Goal: Task Accomplishment & Management: Complete application form

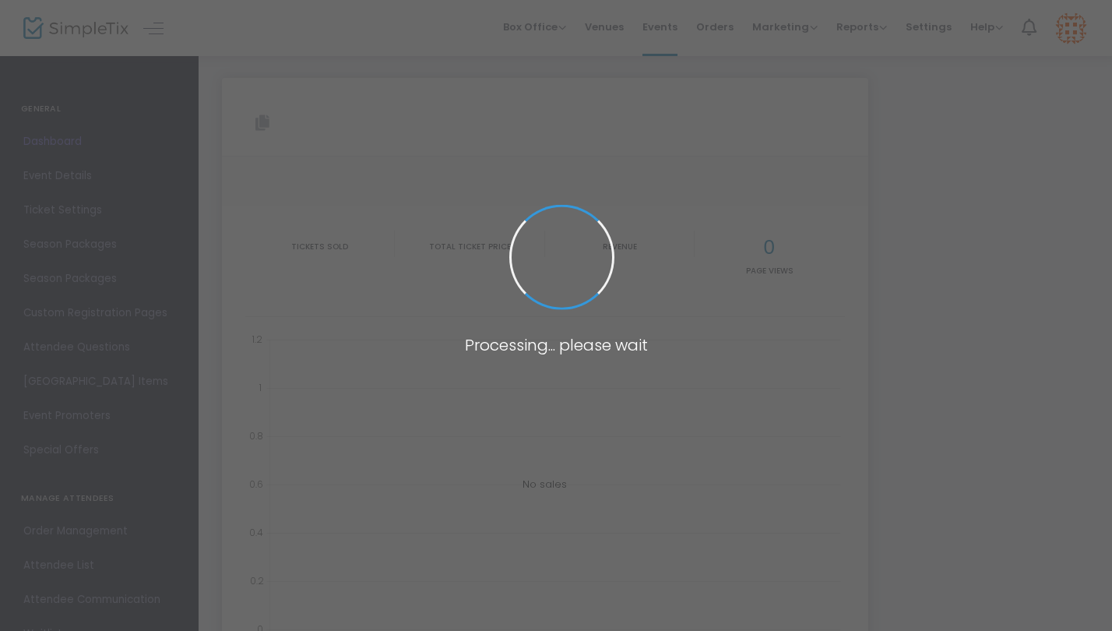
type input "[URL][DOMAIN_NAME]"
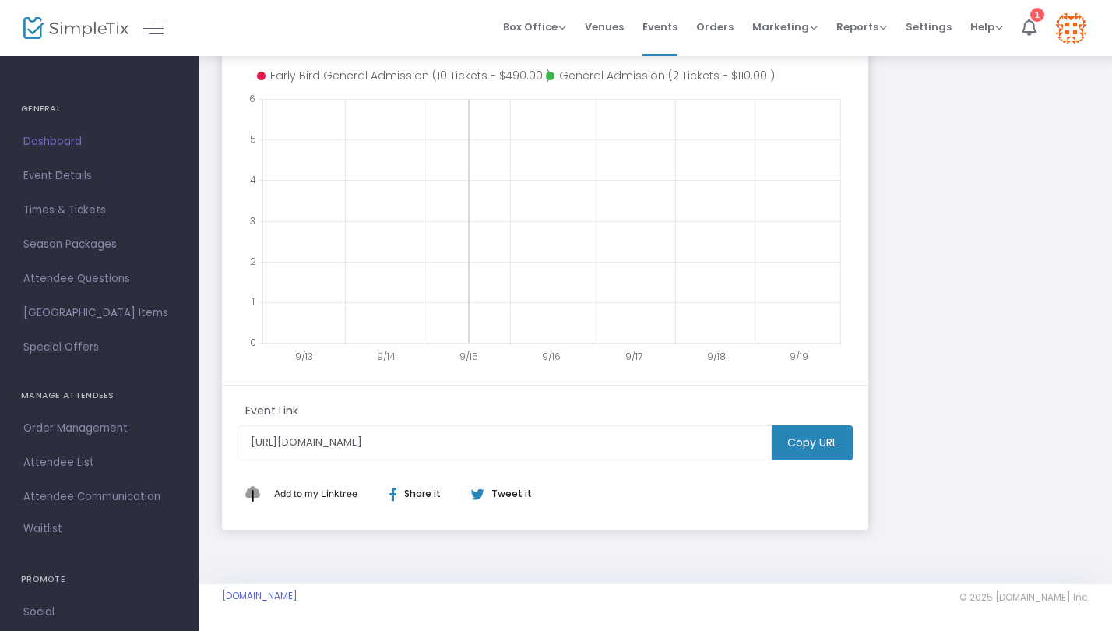
scroll to position [322, 0]
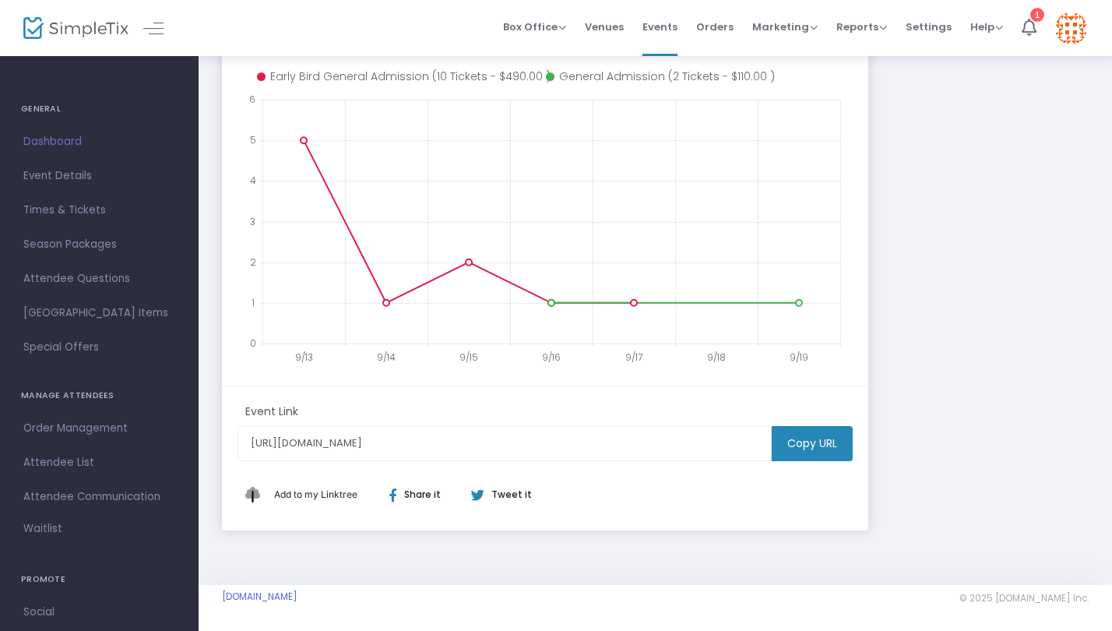
click at [86, 173] on span "Event Details" at bounding box center [99, 176] width 152 height 20
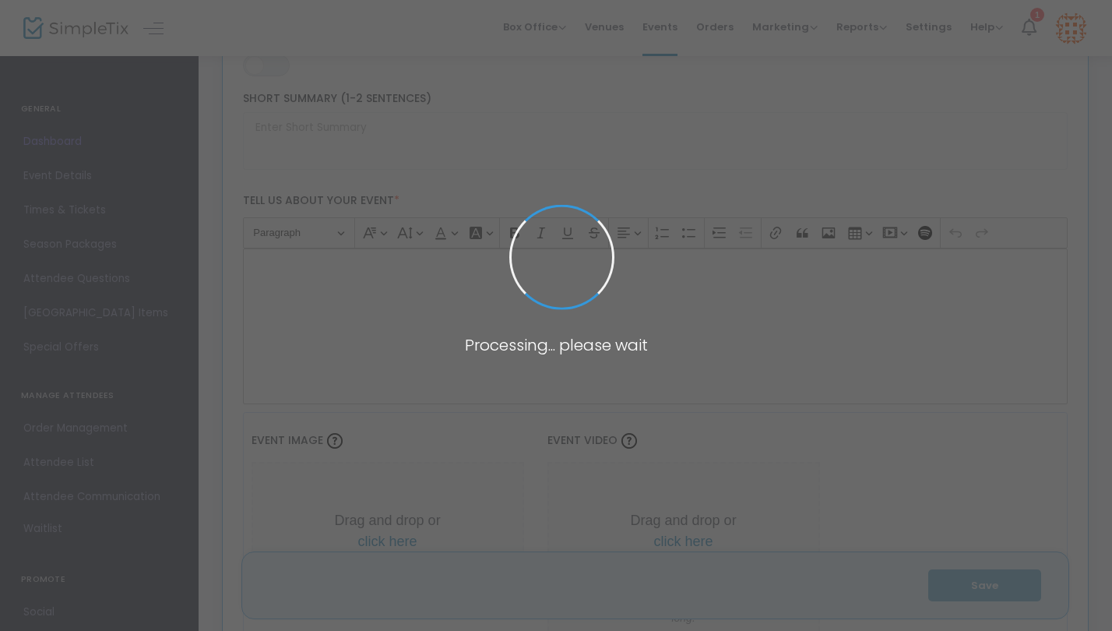
type input "Dallas Women’s Luxe Football Watch Party | The Sideline Société"
type textarea "Join The Sideline Société™ for Packers vs Cowboys SNF 🥂 A luxe watch party for …"
type input "Buy Tickets"
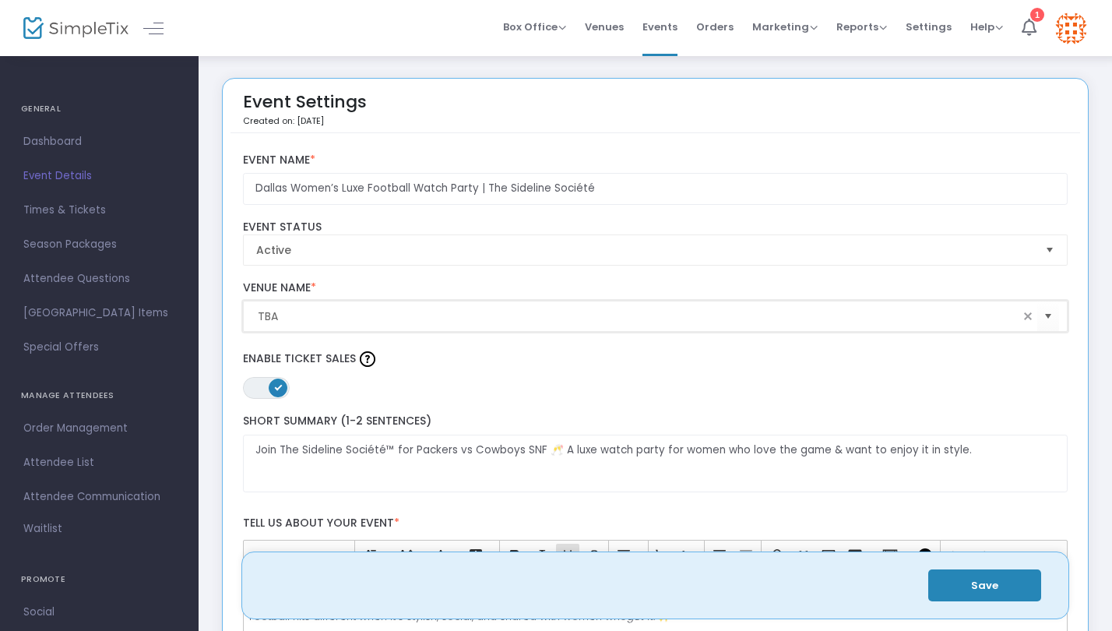
click at [334, 317] on input "TBA" at bounding box center [639, 316] width 762 height 16
drag, startPoint x: 330, startPoint y: 315, endPoint x: 237, endPoint y: 301, distance: 94.6
click at [237, 302] on div "TBA Venue Name * Venue is required" at bounding box center [655, 306] width 840 height 51
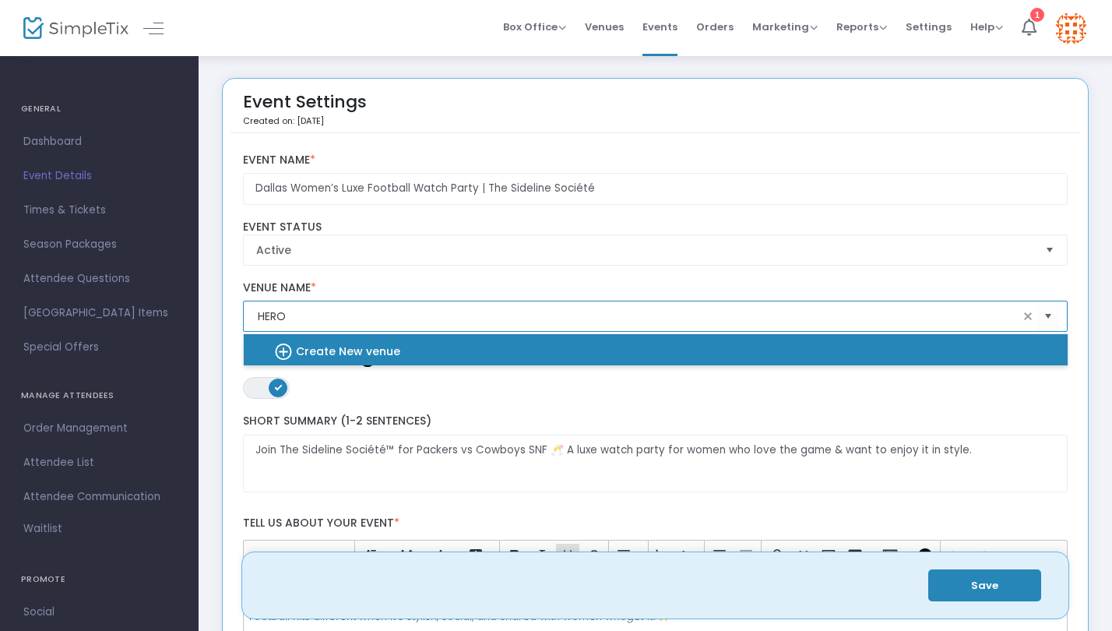
click at [342, 346] on b "Create New venue" at bounding box center [348, 351] width 104 height 16
type input "HERO"
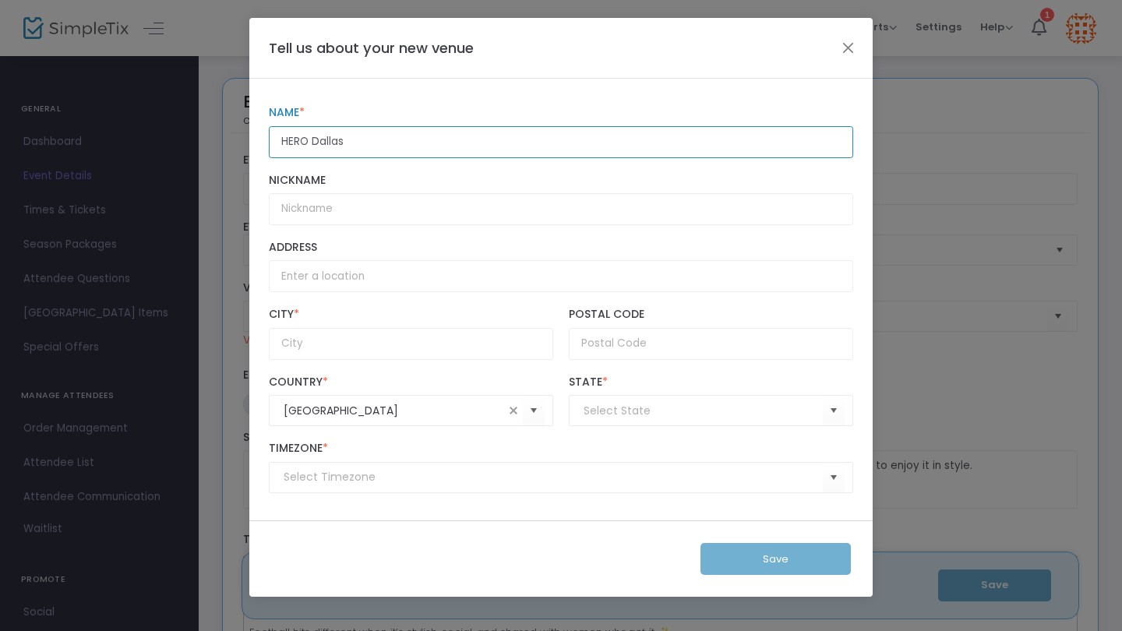
type input "HERO Dallas"
type input "[STREET_ADDRESS]"
type input "[GEOGRAPHIC_DATA]"
type input "75219"
type input "(UTC-06:00) Central Time ([GEOGRAPHIC_DATA] & [GEOGRAPHIC_DATA])"
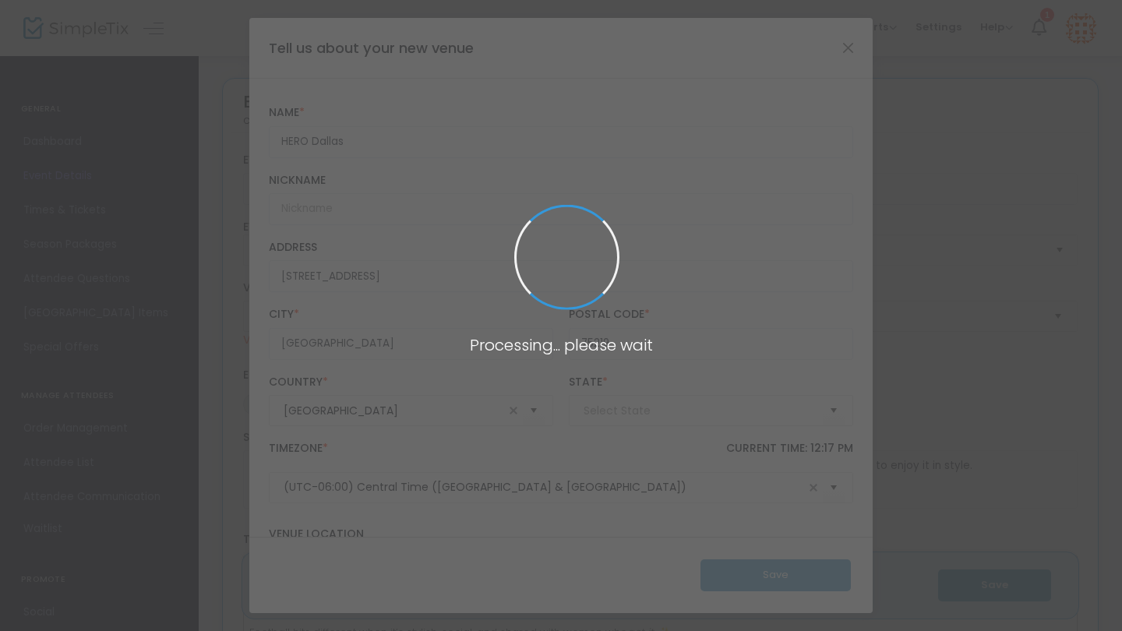
type input "[US_STATE]"
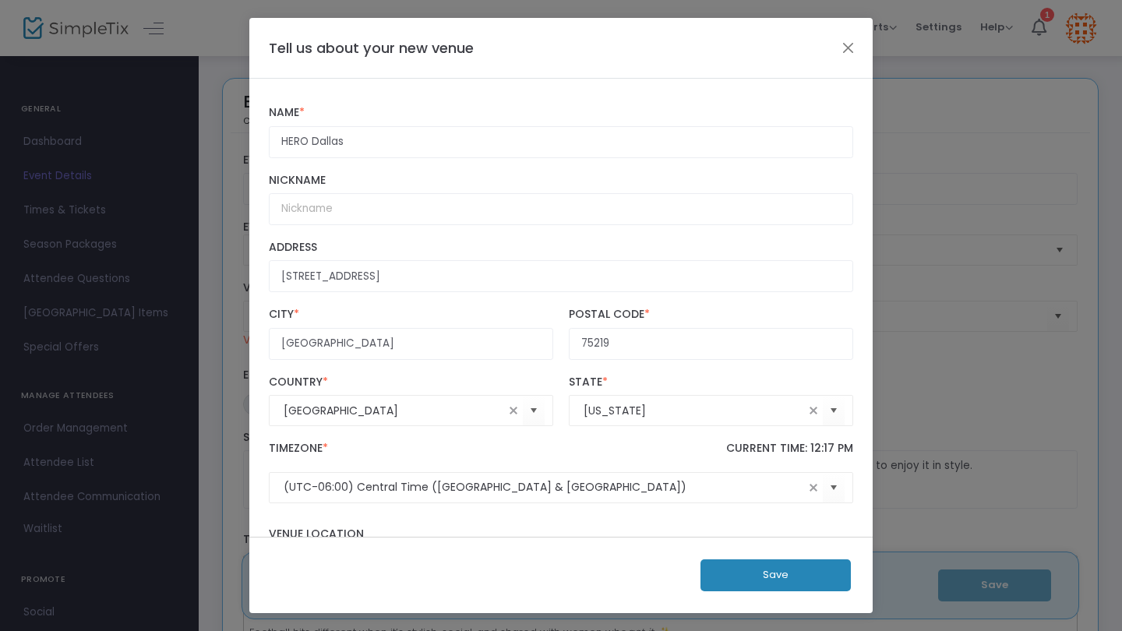
click at [764, 583] on button "Save" at bounding box center [775, 575] width 150 height 32
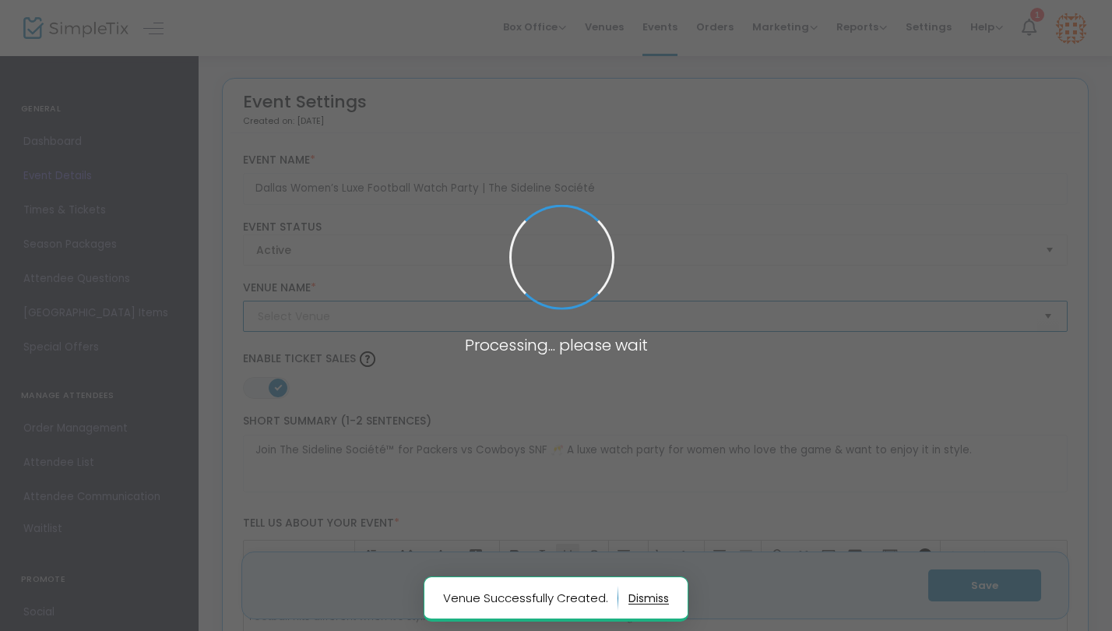
type input "HERO Dallas"
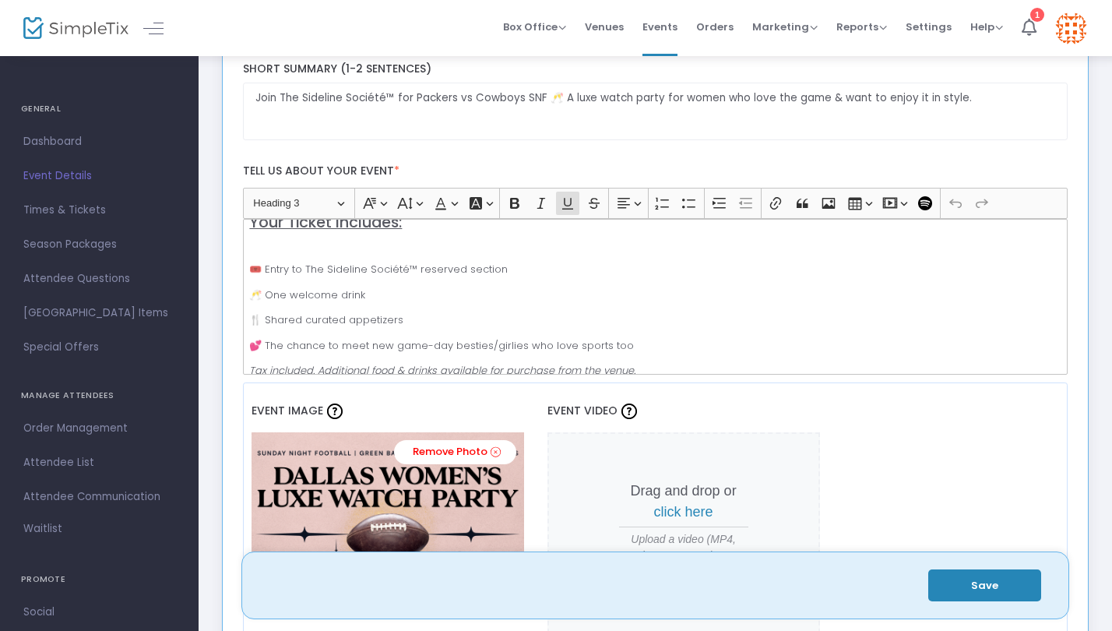
scroll to position [134, 0]
